Goal: Information Seeking & Learning: Learn about a topic

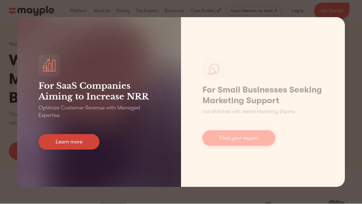
click at [60, 138] on link "Learn more" at bounding box center [69, 142] width 61 height 16
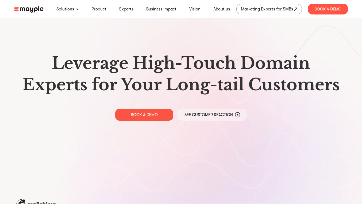
click at [35, 9] on img at bounding box center [28, 9] width 29 height 7
click at [273, 13] on link "Marketing Experts for SMBs" at bounding box center [270, 9] width 66 height 10
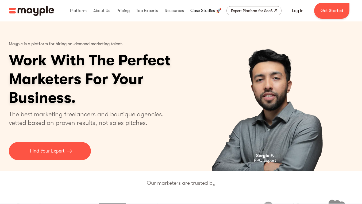
click at [197, 14] on link at bounding box center [206, 10] width 34 height 17
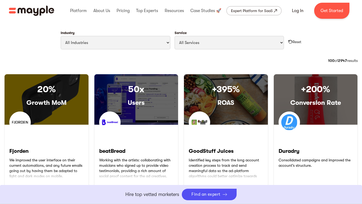
scroll to position [255, 0]
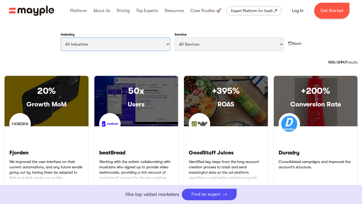
click at [149, 47] on select "All Industries Travel & Leisure Nonprofit & Government Automotive & Transportat…" at bounding box center [116, 43] width 110 height 13
select select "Travel & Leisure"
click at [214, 43] on select "All Services Paid Ads Email Marketing SEO CRO Social Media Management Marketing…" at bounding box center [230, 43] width 110 height 13
select select "Email Marketing"
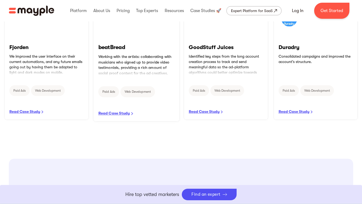
scroll to position [359, 0]
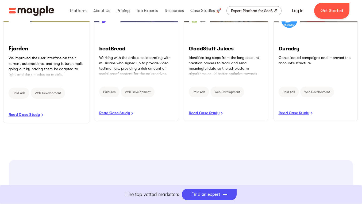
click at [33, 115] on link "READ CASE STUDY" at bounding box center [46, 72] width 86 height 101
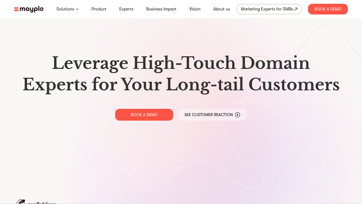
click at [36, 10] on img at bounding box center [28, 9] width 29 height 7
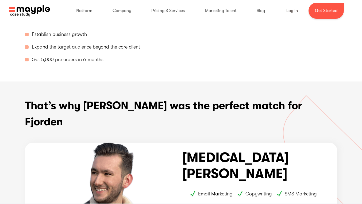
scroll to position [228, 0]
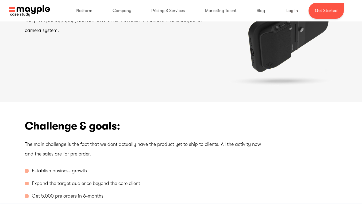
click at [22, 6] on img at bounding box center [29, 11] width 41 height 12
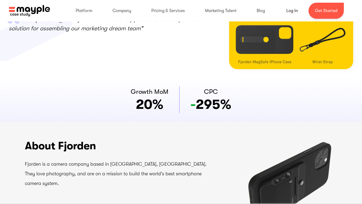
scroll to position [0, 0]
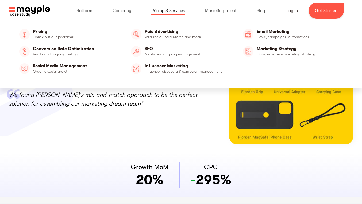
click at [163, 12] on link at bounding box center [168, 10] width 44 height 17
